Goal: Task Accomplishment & Management: Use online tool/utility

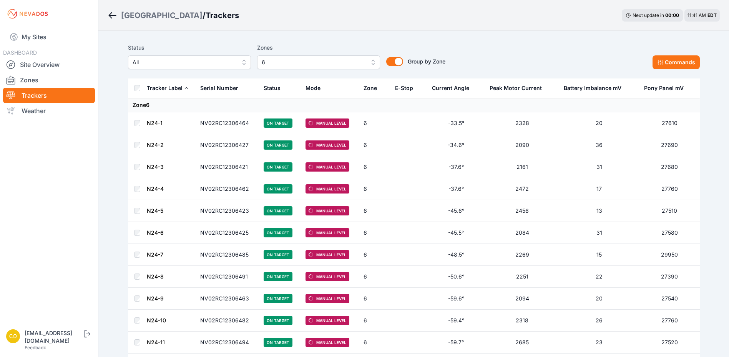
click at [314, 61] on span "6" at bounding box center [313, 62] width 103 height 9
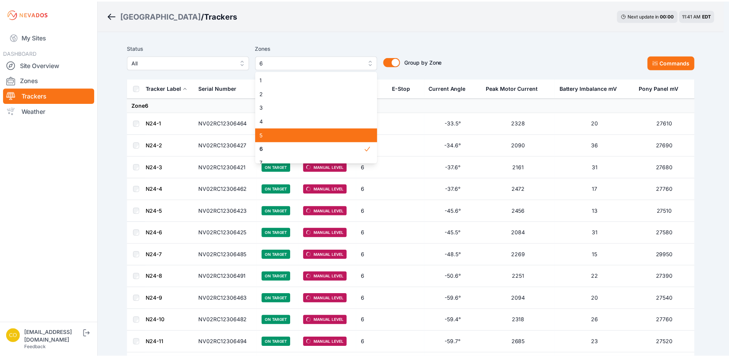
scroll to position [38, 0]
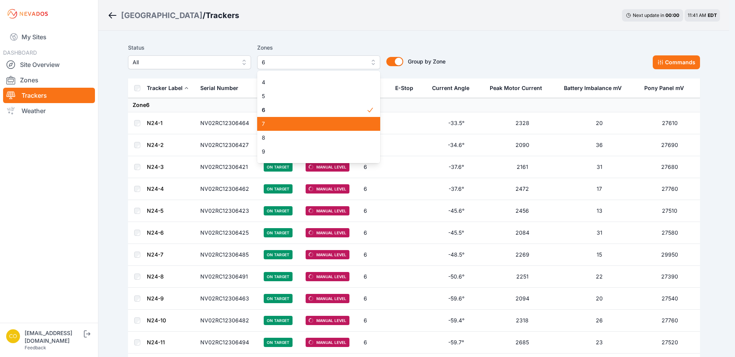
click at [291, 122] on span "7" at bounding box center [314, 124] width 105 height 8
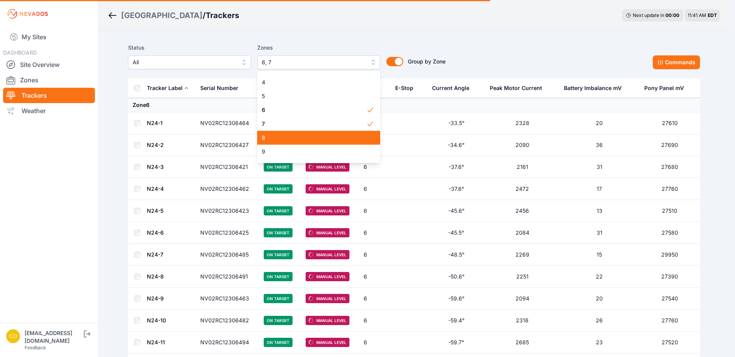
click at [294, 133] on div "8" at bounding box center [318, 138] width 123 height 14
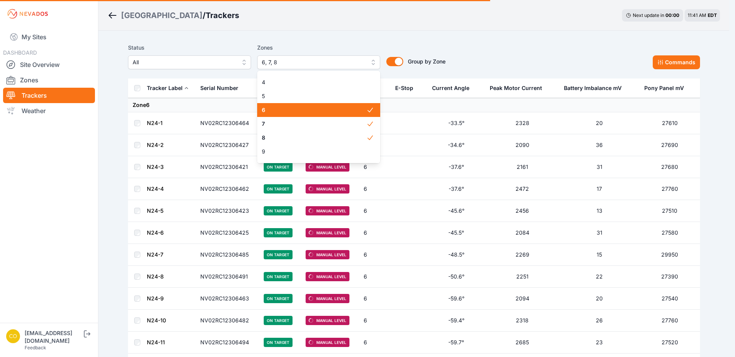
click at [300, 114] on div "6" at bounding box center [318, 110] width 123 height 14
click at [173, 45] on label "Status" at bounding box center [189, 47] width 123 height 9
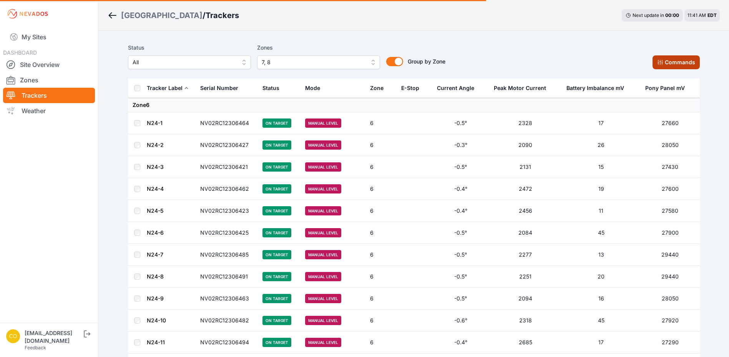
click at [666, 63] on button "Commands" at bounding box center [676, 62] width 47 height 14
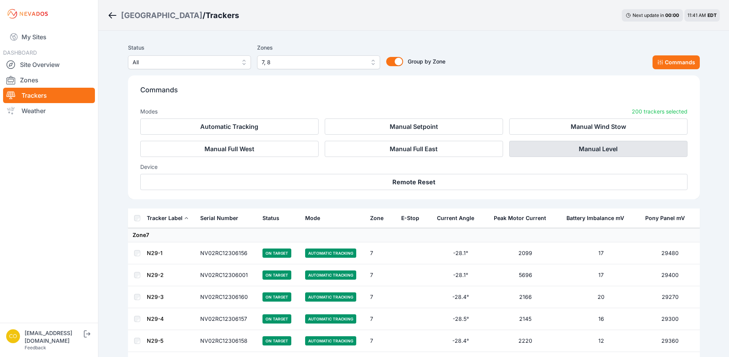
click at [552, 150] on button "Manual Level" at bounding box center [598, 149] width 178 height 16
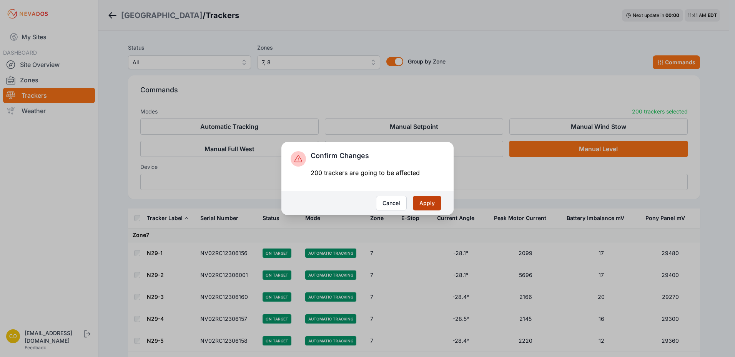
click at [434, 201] on button "Apply" at bounding box center [427, 203] width 28 height 15
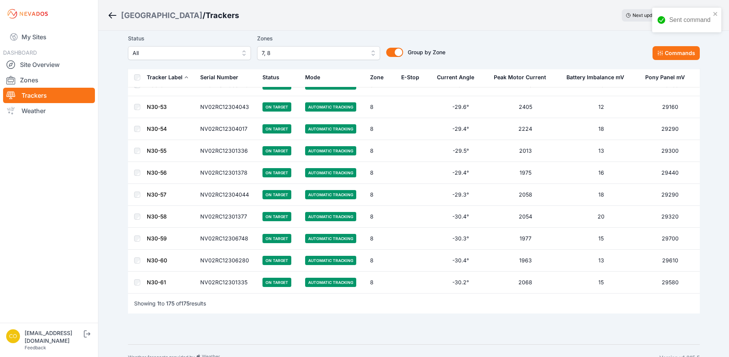
scroll to position [3667, 0]
click at [669, 55] on button "Commands" at bounding box center [676, 53] width 47 height 14
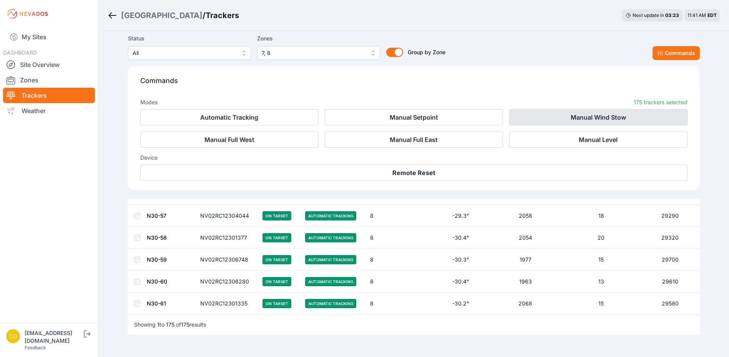
scroll to position [3797, 0]
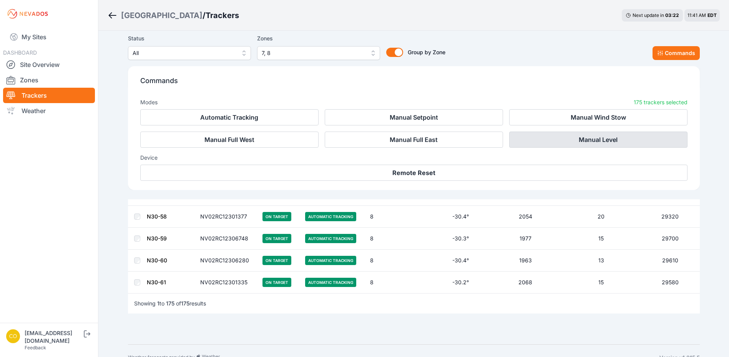
click at [639, 143] on button "Manual Level" at bounding box center [598, 139] width 178 height 16
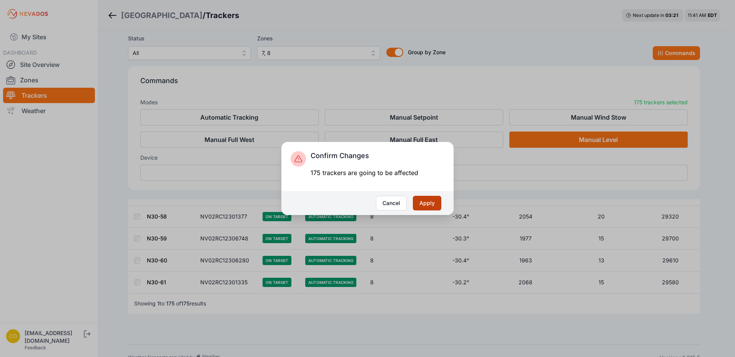
click at [433, 210] on button "Apply" at bounding box center [427, 203] width 28 height 15
